Goal: Task Accomplishment & Management: Complete application form

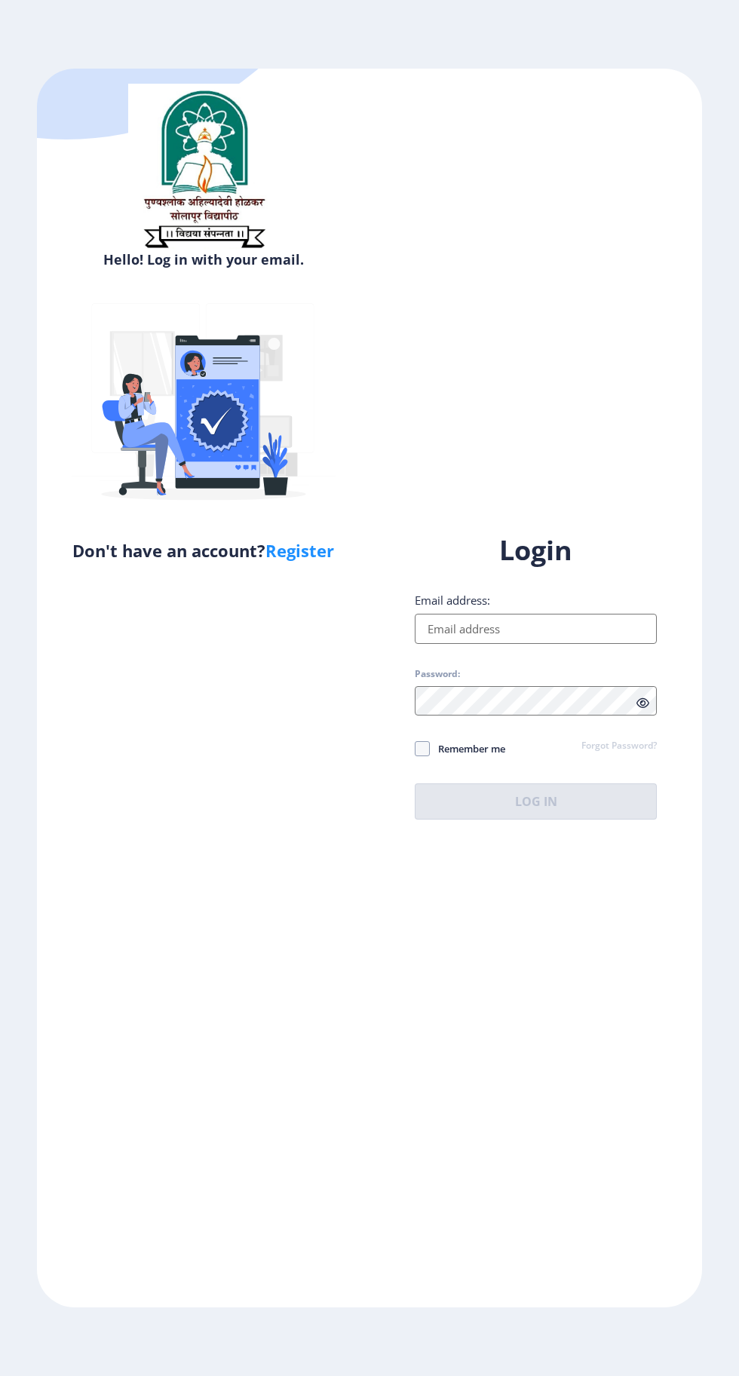
click at [534, 644] on input "Email address:" at bounding box center [536, 629] width 242 height 30
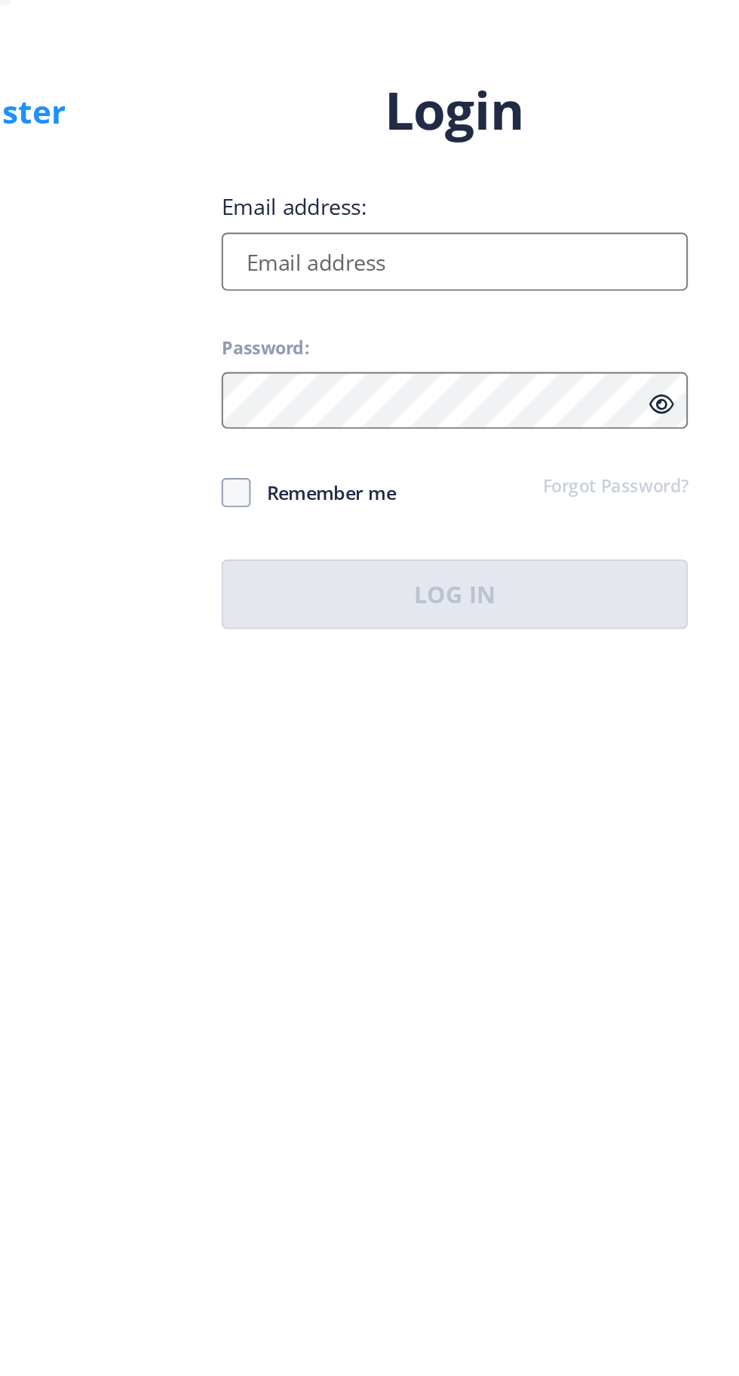
type input "[EMAIL_ADDRESS][DOMAIN_NAME]"
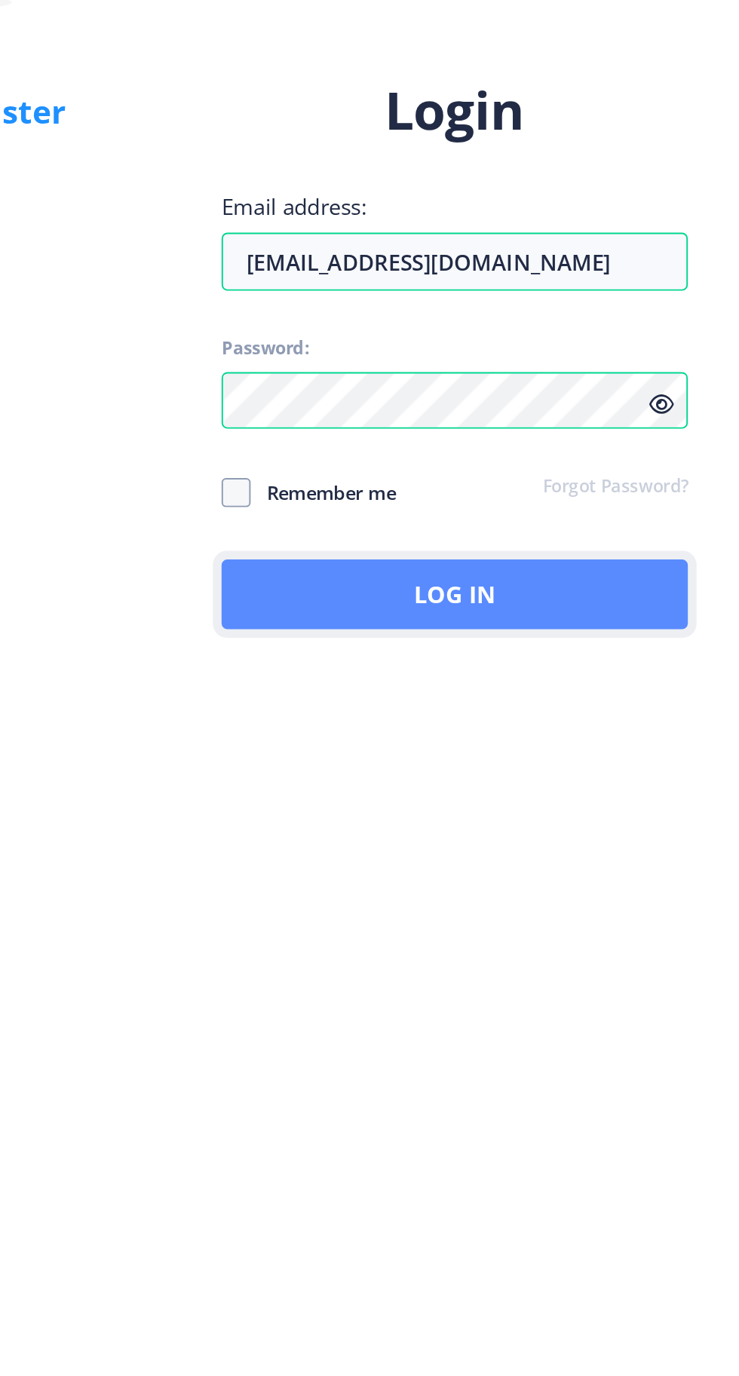
click at [578, 819] on button "Log In" at bounding box center [536, 801] width 242 height 36
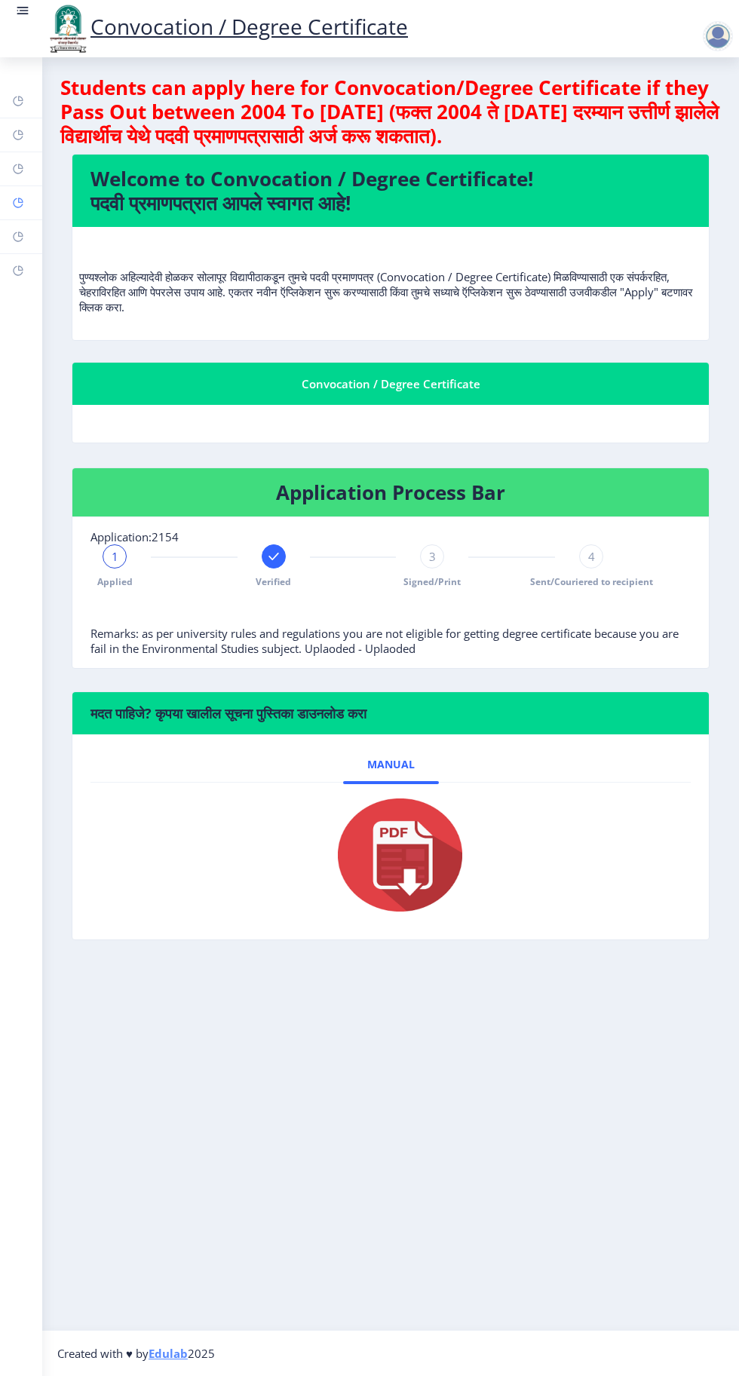
click at [17, 202] on rect at bounding box center [18, 203] width 12 height 12
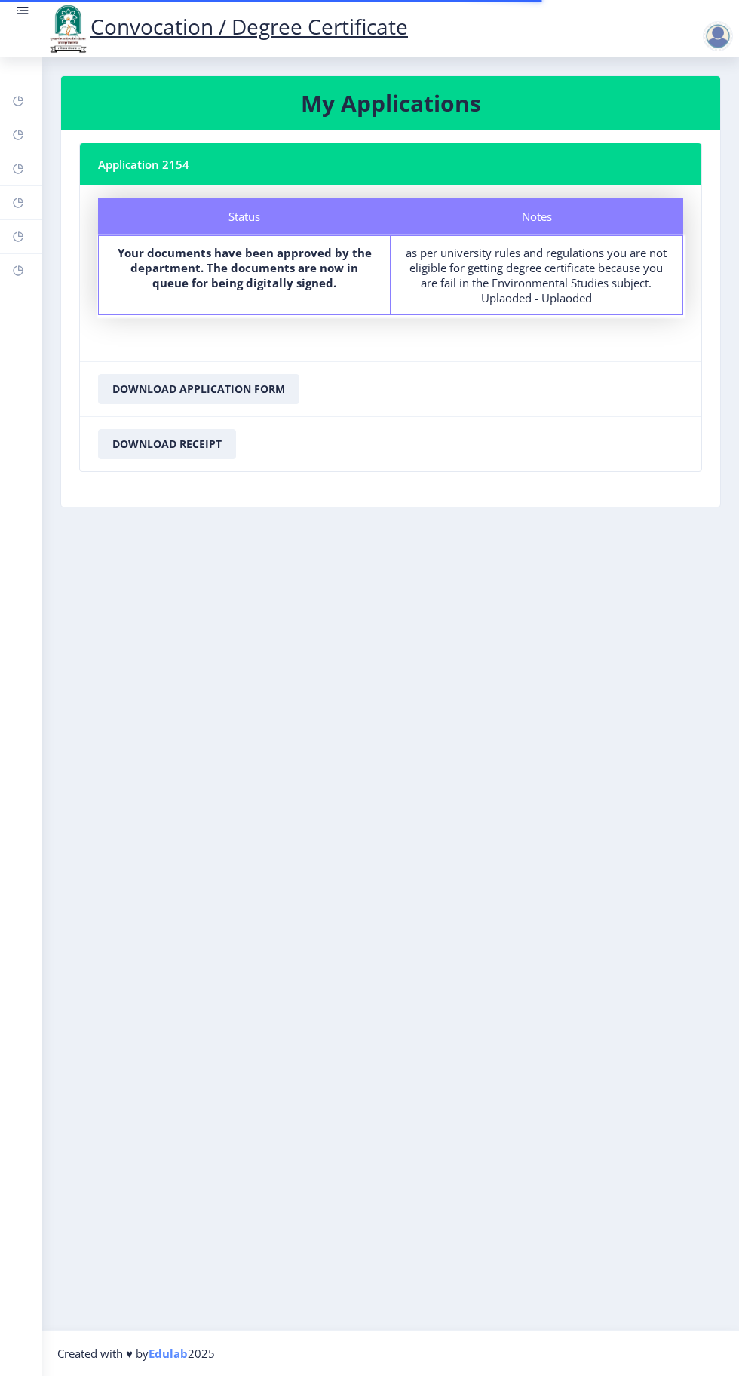
click at [734, 29] on div at bounding box center [721, 36] width 36 height 30
click at [684, 118] on span "Log out" at bounding box center [678, 118] width 96 height 18
